Goal: Feedback & Contribution: Submit feedback/report problem

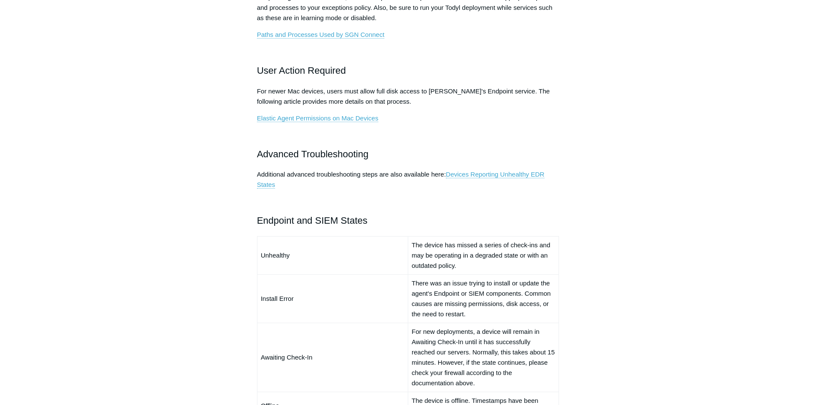
scroll to position [343, 0]
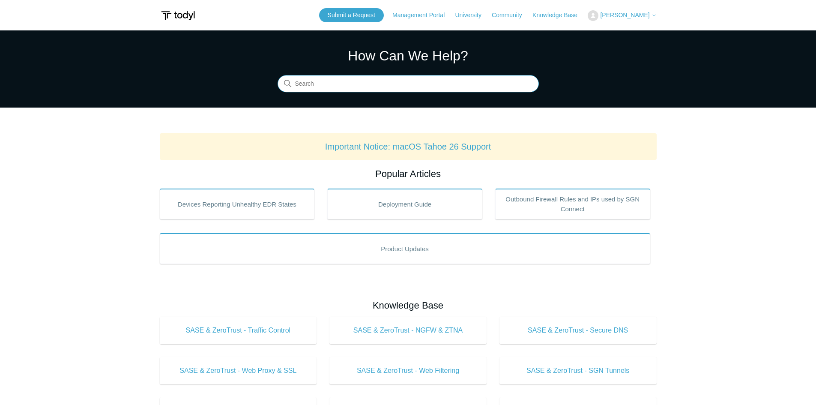
click at [372, 87] on input "Search" at bounding box center [408, 83] width 261 height 17
type input "seq"
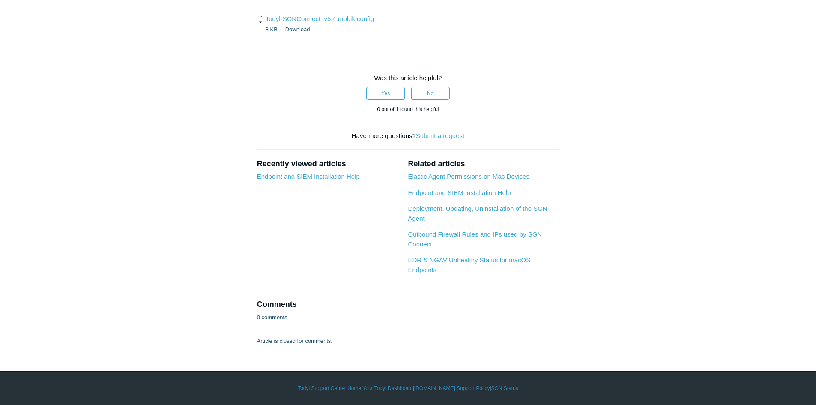
scroll to position [1542, 0]
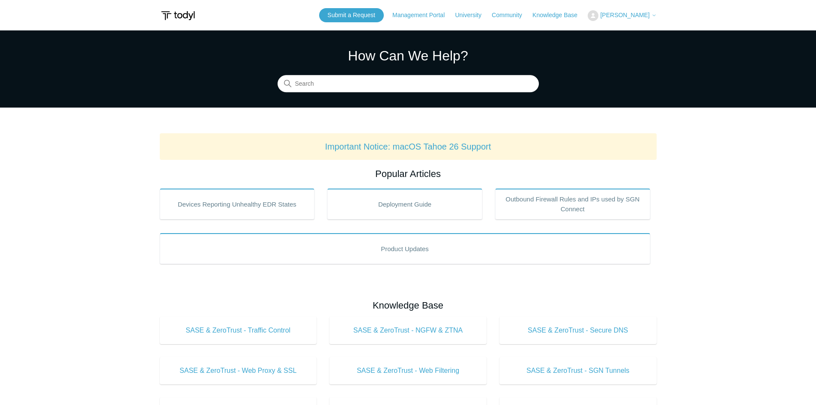
click at [619, 18] on span "[PERSON_NAME]" at bounding box center [624, 15] width 49 height 7
click at [615, 35] on link "My Support Requests" at bounding box center [630, 33] width 84 height 15
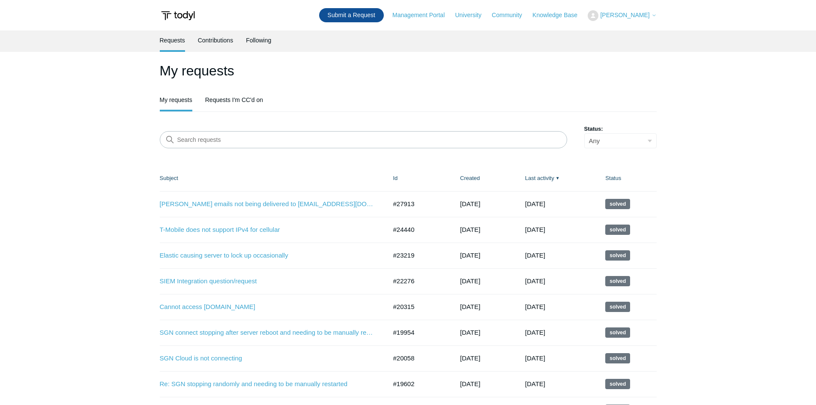
click at [337, 16] on link "Submit a Request" at bounding box center [351, 15] width 65 height 14
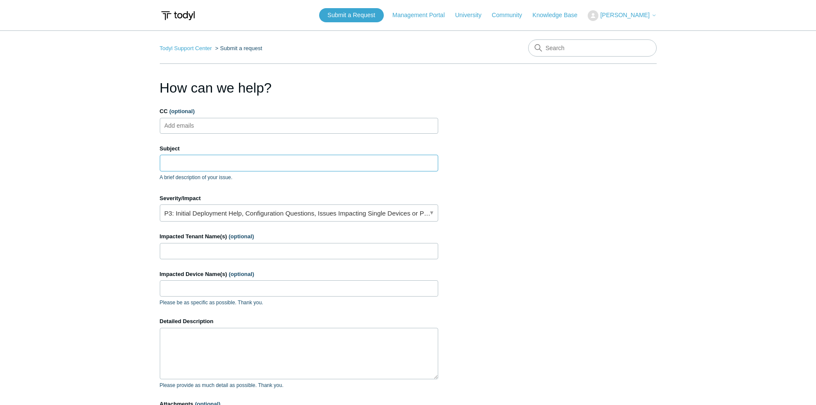
click at [172, 160] on input "Subject" at bounding box center [299, 163] width 278 height 16
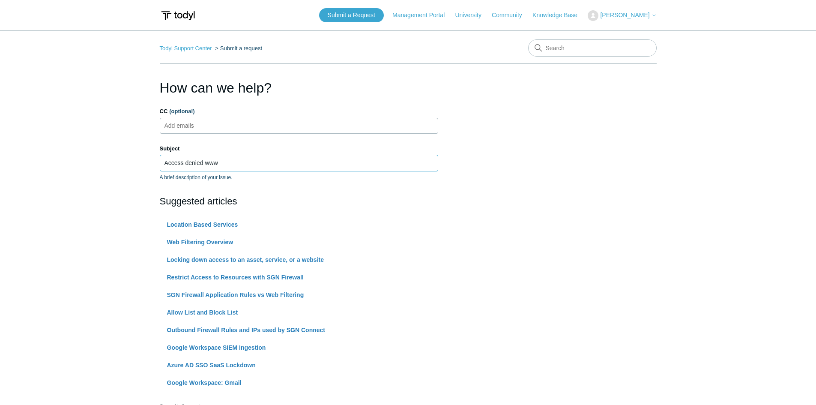
type input "Access denied www"
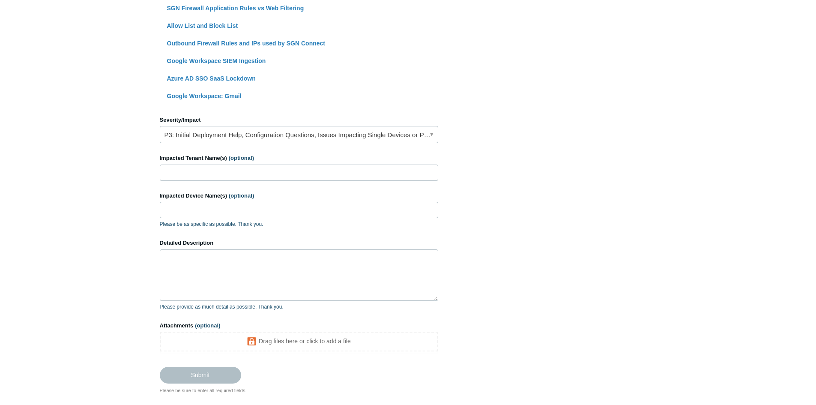
scroll to position [300, 0]
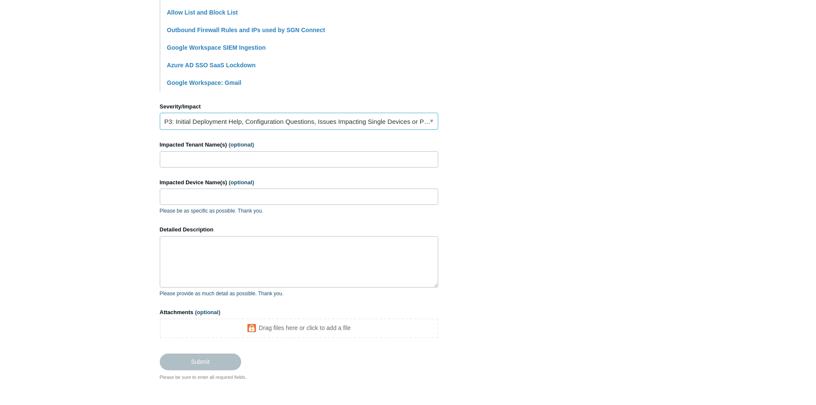
click at [266, 116] on link "P3: Initial Deployment Help, Configuration Questions, Issues Impacting Single D…" at bounding box center [299, 121] width 278 height 17
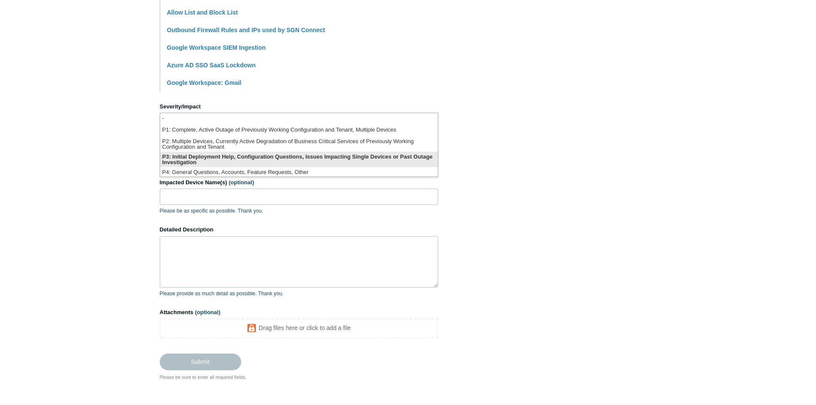
click at [239, 156] on li "P3: Initial Deployment Help, Configuration Questions, Issues Impacting Single D…" at bounding box center [299, 159] width 278 height 15
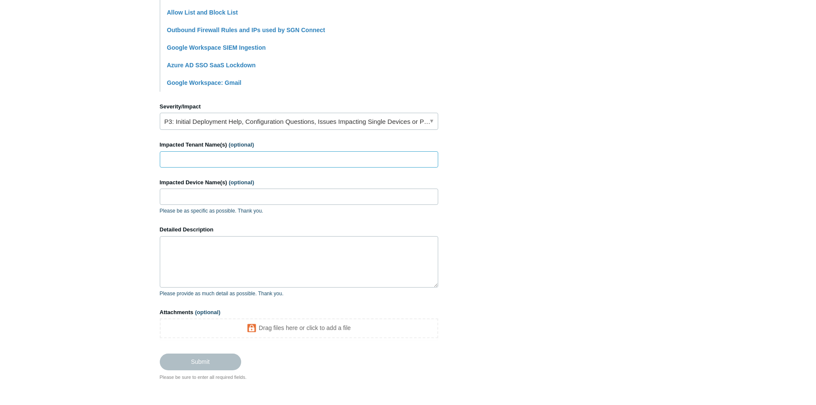
click at [194, 158] on input "Impacted Tenant Name(s) (optional)" at bounding box center [299, 159] width 278 height 16
type input "Invest Atlanta"
click at [182, 202] on input "Impacted Device Name(s) (optional)" at bounding box center [299, 196] width 278 height 16
click at [184, 194] on input "All/" at bounding box center [299, 196] width 278 height 16
paste input "IA-02648"
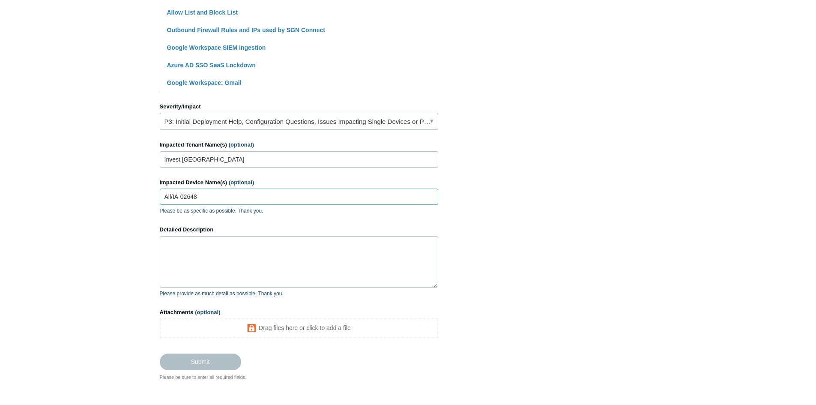
type input "All/IA-02648"
click at [204, 249] on textarea "Detailed Description" at bounding box center [299, 261] width 278 height 51
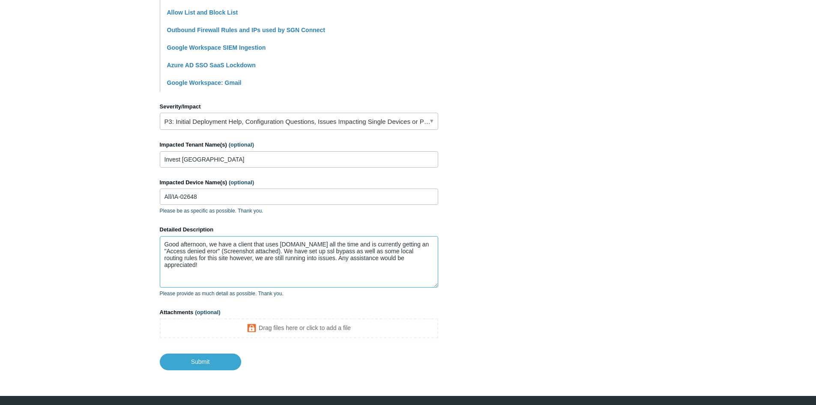
click at [224, 268] on textarea "Good afternoon, we have a client that uses www.Weforum.org all the time and is …" at bounding box center [299, 261] width 278 height 51
click at [338, 257] on textarea "Good afternoon, we have a client that uses www.Weforum.org all the time and is …" at bounding box center [299, 261] width 278 height 51
type textarea "Good afternoon, we have a client that uses www.Weforum.org all the time and is …"
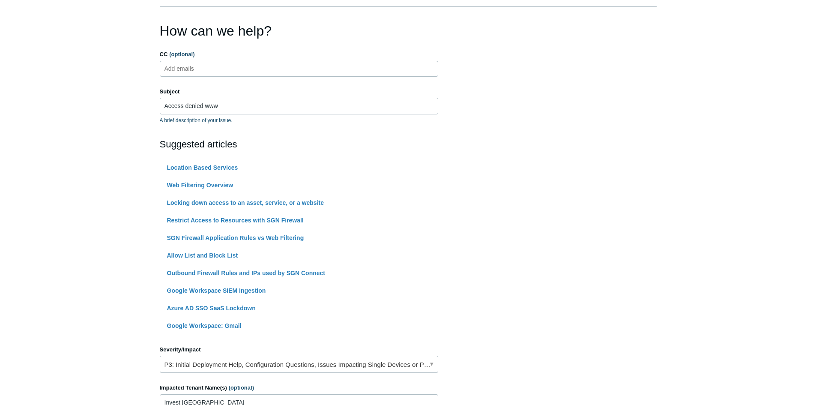
scroll to position [43, 0]
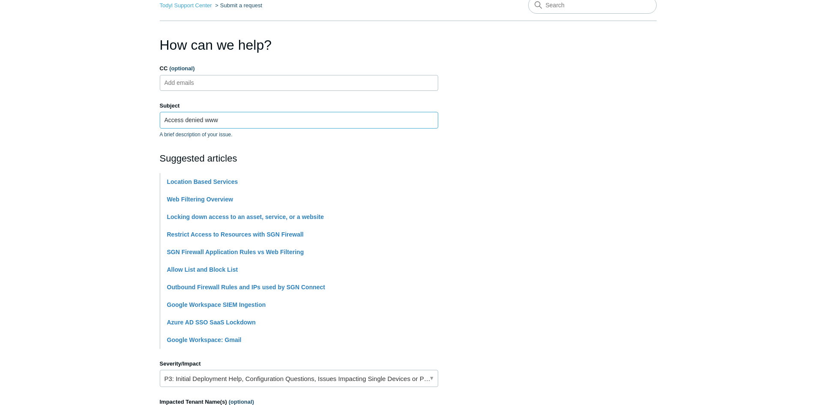
click at [227, 114] on input "Access denied www" at bounding box center [299, 120] width 278 height 16
click at [203, 117] on input "Access denied www" at bounding box center [299, 120] width 278 height 16
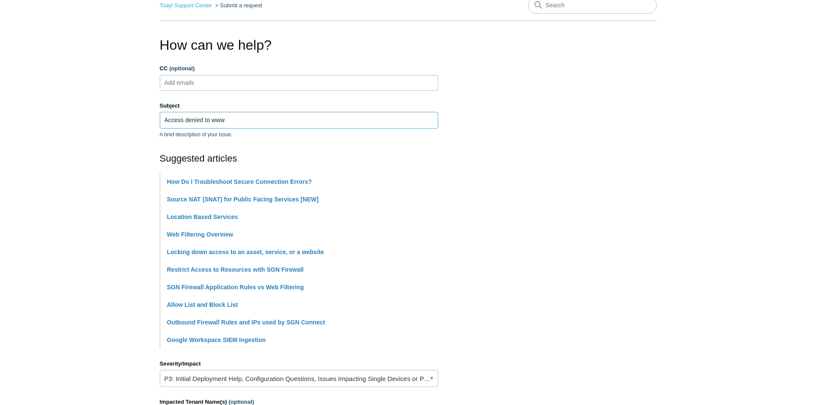
click at [250, 122] on input "Access denied to www" at bounding box center [299, 120] width 278 height 16
type input "Access denied to [DOMAIN_NAME]"
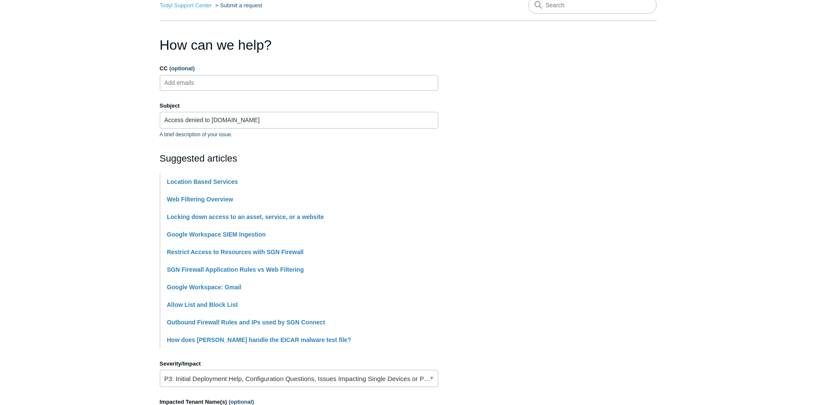
click at [595, 196] on section "How can we help? CC (optional) Add emails Subject Access denied to www.weforum.…" at bounding box center [408, 338] width 497 height 607
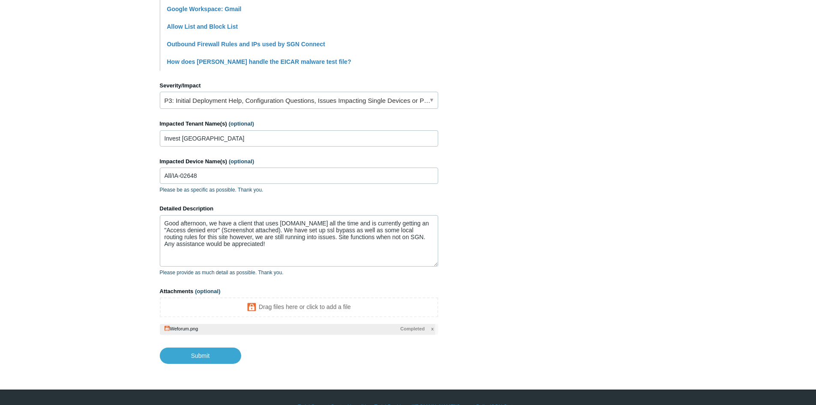
scroll to position [339, 0]
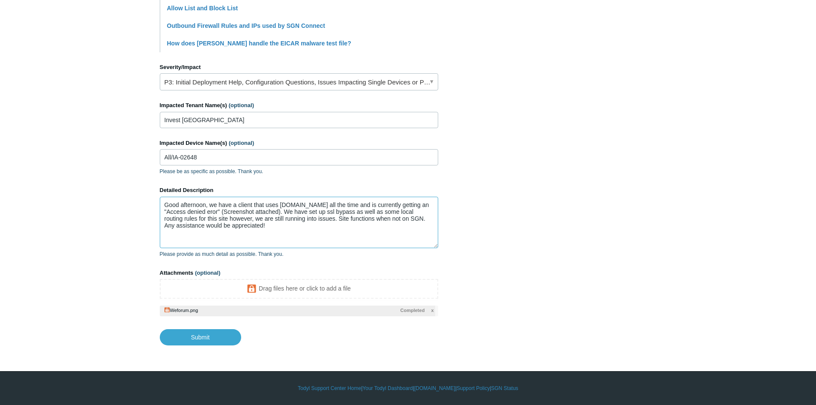
click at [213, 215] on textarea "Good afternoon, we have a client that uses www.Weforum.org all the time and is …" at bounding box center [299, 222] width 278 height 51
drag, startPoint x: 205, startPoint y: 214, endPoint x: 220, endPoint y: 215, distance: 14.6
click at [220, 215] on textarea "Good afternoon, we have a client that uses www.Weforum.org all the time and is …" at bounding box center [299, 222] width 278 height 51
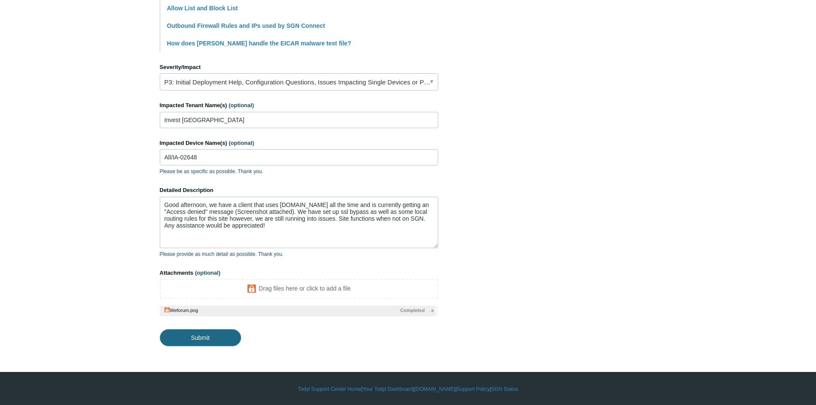
click at [183, 330] on input "Submit" at bounding box center [200, 337] width 81 height 17
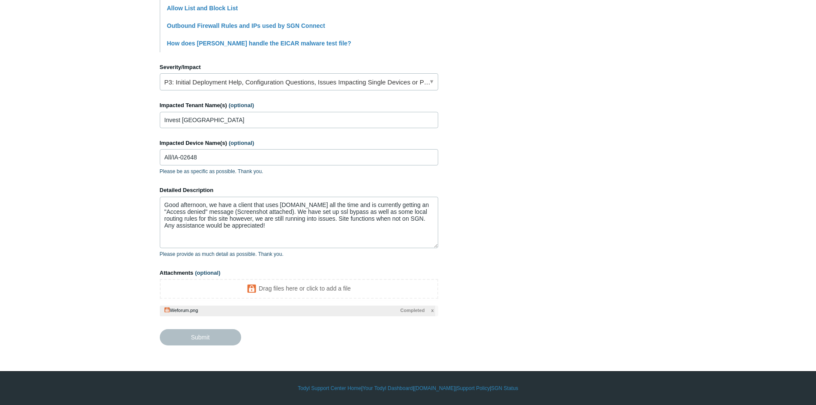
type textarea "Good afternoon, we have a client that uses www.Weforum.org all the time and is …"
